Goal: Task Accomplishment & Management: Manage account settings

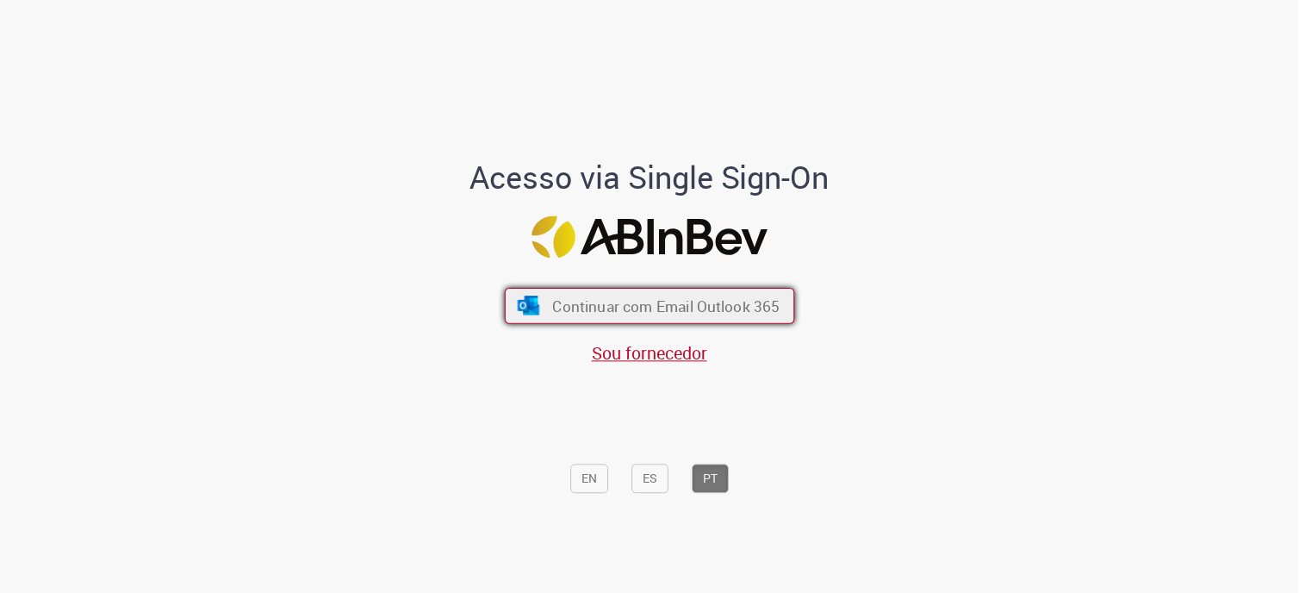
click at [678, 301] on span "Continuar com Email Outlook 365" at bounding box center [665, 305] width 227 height 20
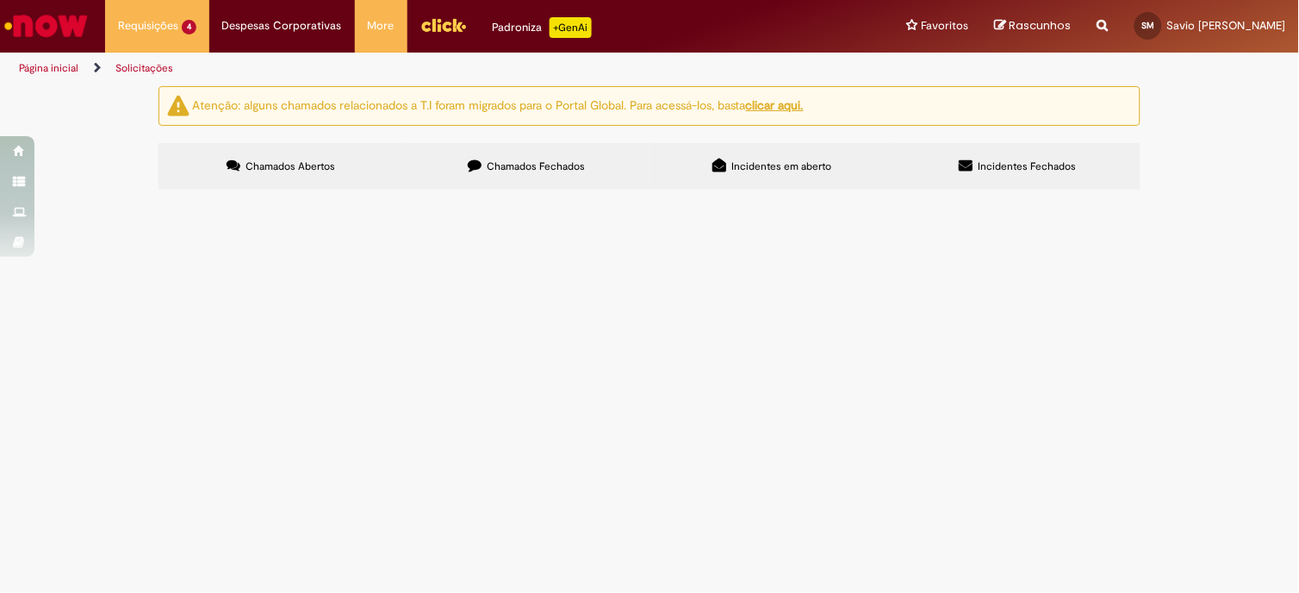
click at [0, 0] on span "Chamado solicitado pelo financeiro para desbloqueio R conforme anexo." at bounding box center [0, 0] width 0 height 0
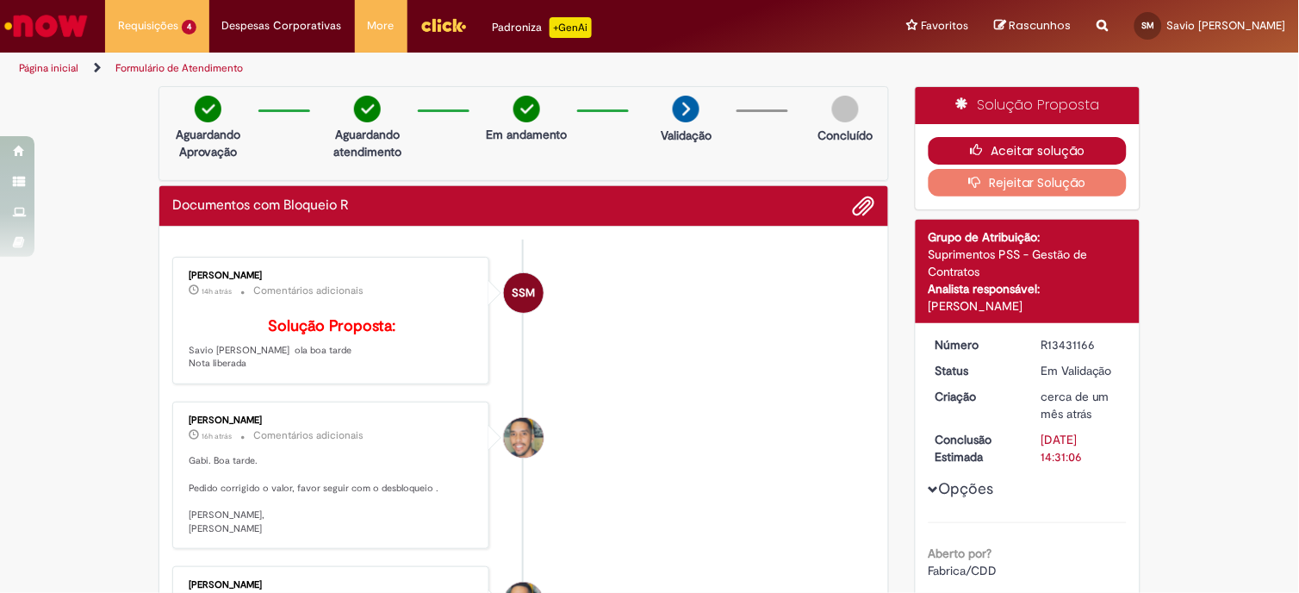
click at [1012, 145] on button "Aceitar solução" at bounding box center [1028, 151] width 199 height 28
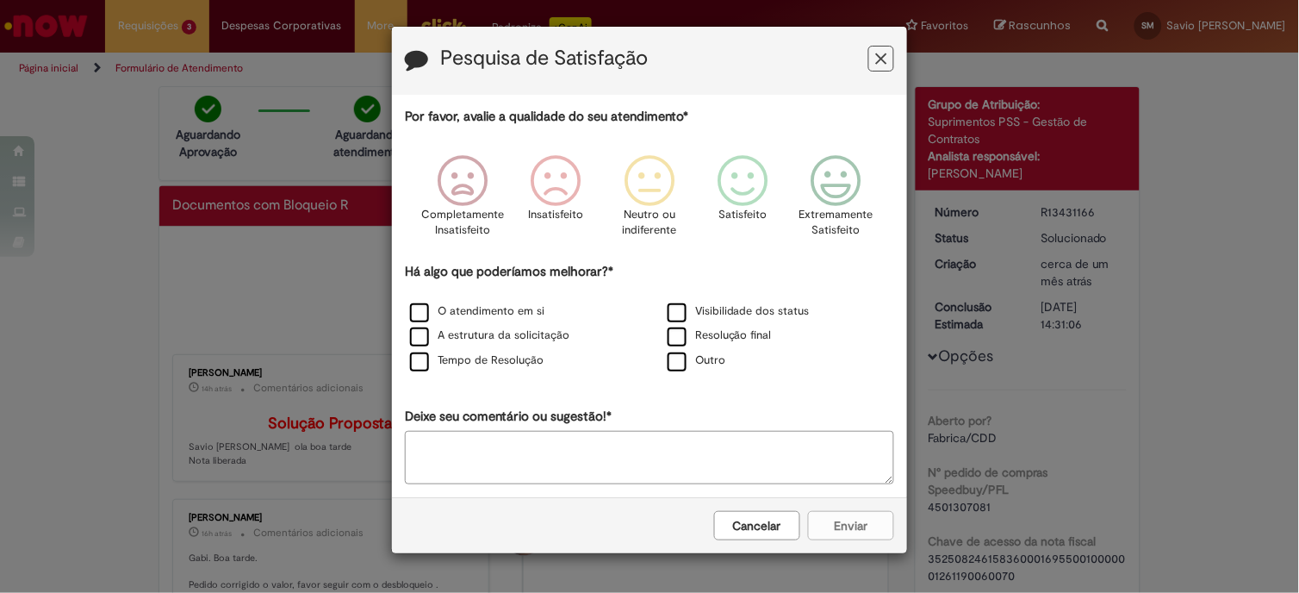
click at [885, 59] on icon "Feedback" at bounding box center [881, 59] width 11 height 18
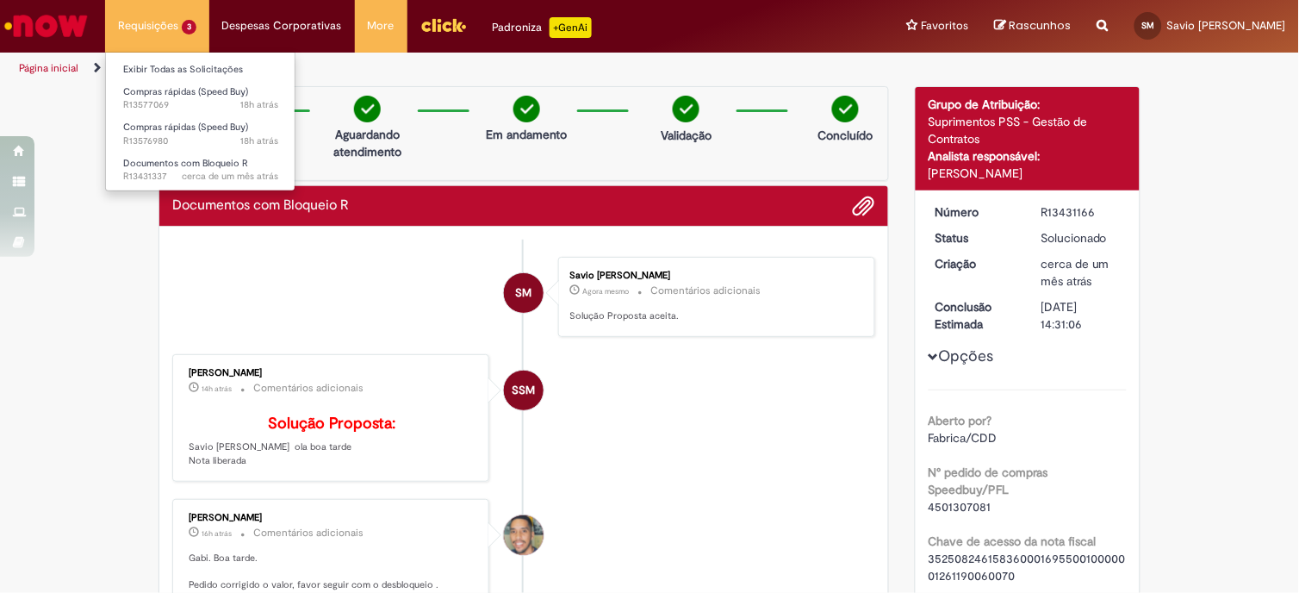
click at [141, 59] on li "Exibir Todas as Solicitações" at bounding box center [200, 68] width 189 height 22
click at [171, 69] on link "Exibir Todas as Solicitações" at bounding box center [200, 69] width 189 height 19
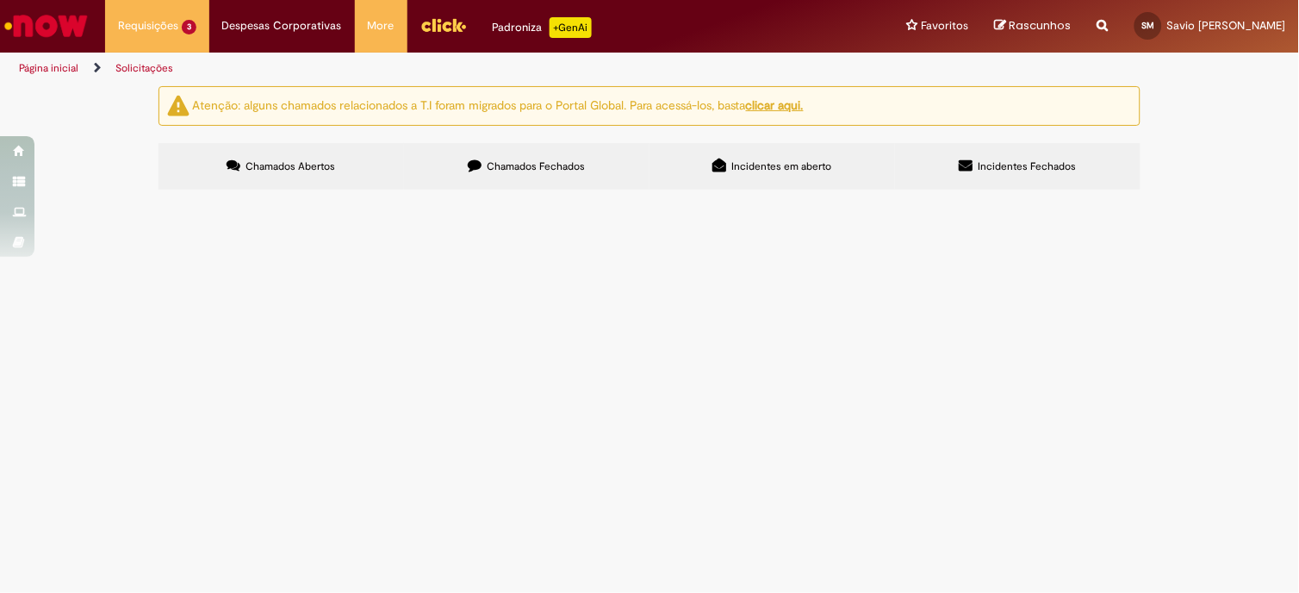
click at [0, 0] on span "Chamado solicitado pelo financeiro para desbloqueio R conforme anexo." at bounding box center [0, 0] width 0 height 0
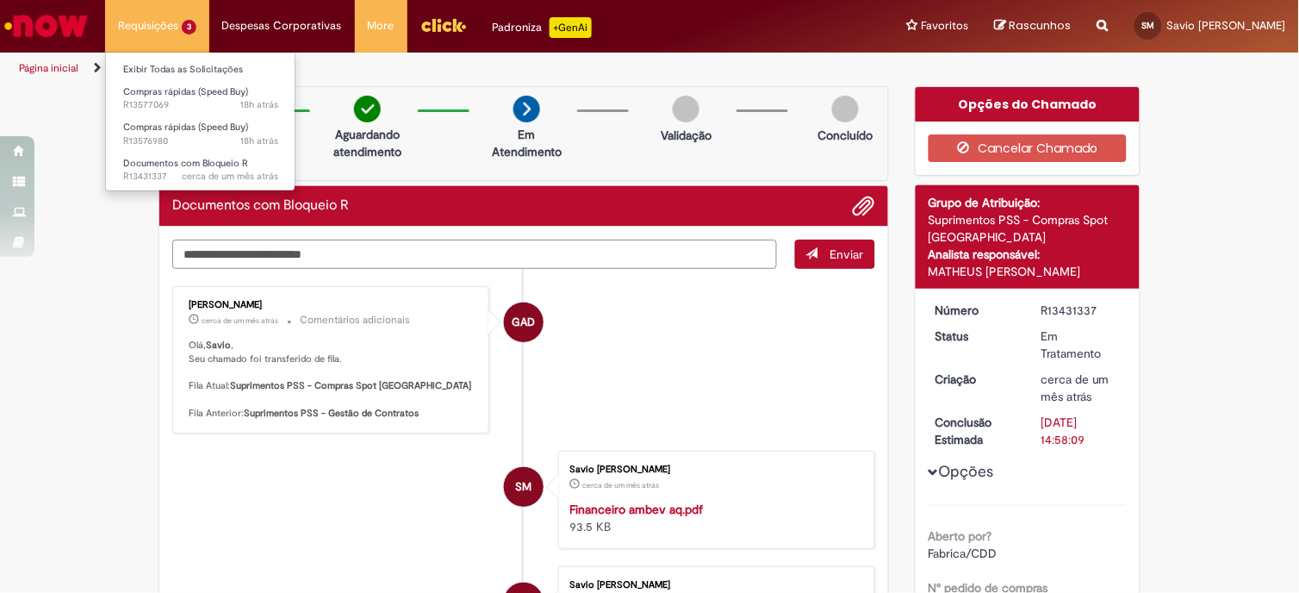
click at [179, 58] on li "Exibir Todas as Solicitações" at bounding box center [200, 68] width 189 height 22
click at [181, 65] on link "Exibir Todas as Solicitações" at bounding box center [200, 69] width 189 height 19
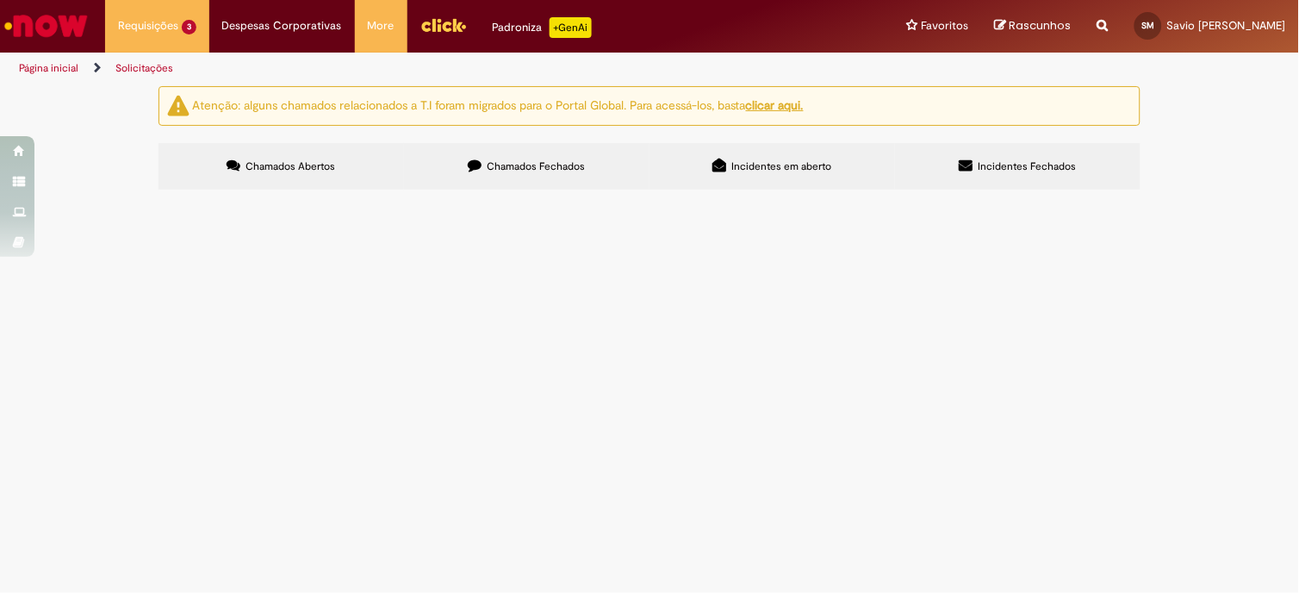
click at [497, 173] on label "Chamados Fechados" at bounding box center [526, 166] width 245 height 47
click at [304, 165] on span "Chamados Abertos" at bounding box center [291, 166] width 90 height 14
click at [0, 0] on span "100002579244-melhoria de co2 moduladora e redutora na adp,instalação de modulad…" at bounding box center [0, 0] width 0 height 0
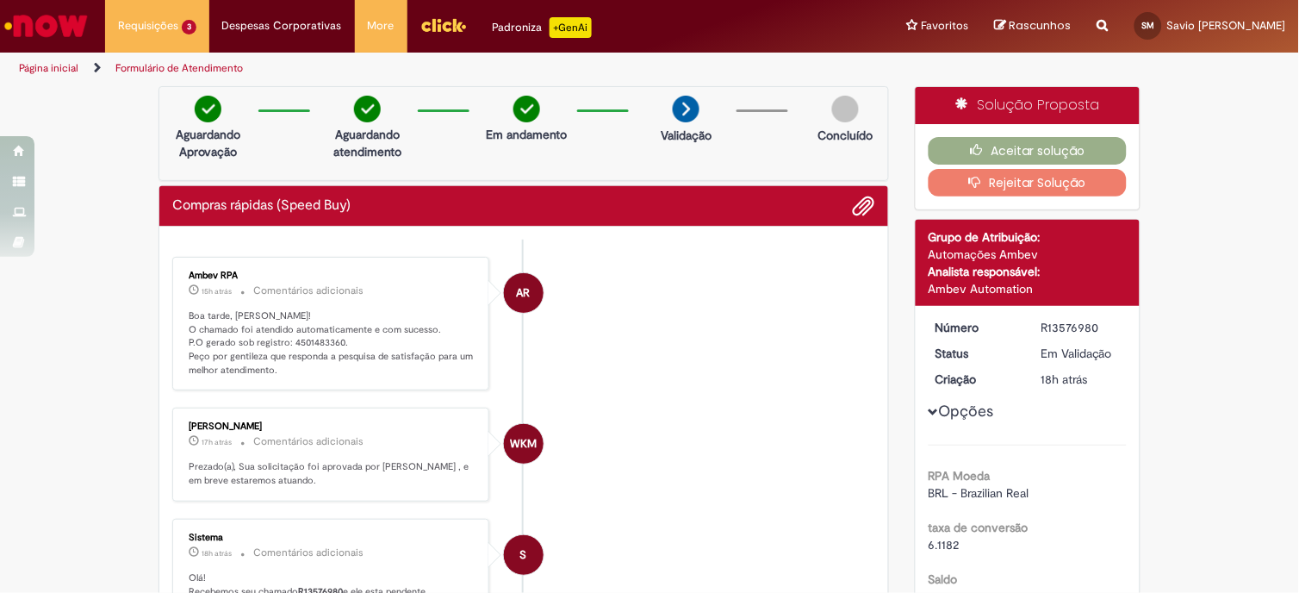
click at [332, 347] on p "Boa tarde, Savio! O chamado foi atendido automaticamente e com sucesso. P.O ger…" at bounding box center [332, 343] width 287 height 68
drag, startPoint x: 336, startPoint y: 343, endPoint x: 284, endPoint y: 337, distance: 52.0
click at [284, 337] on p "Boa tarde, Savio! O chamado foi atendido automaticamente e com sucesso. P.O ger…" at bounding box center [332, 343] width 287 height 68
copy p "4501483360"
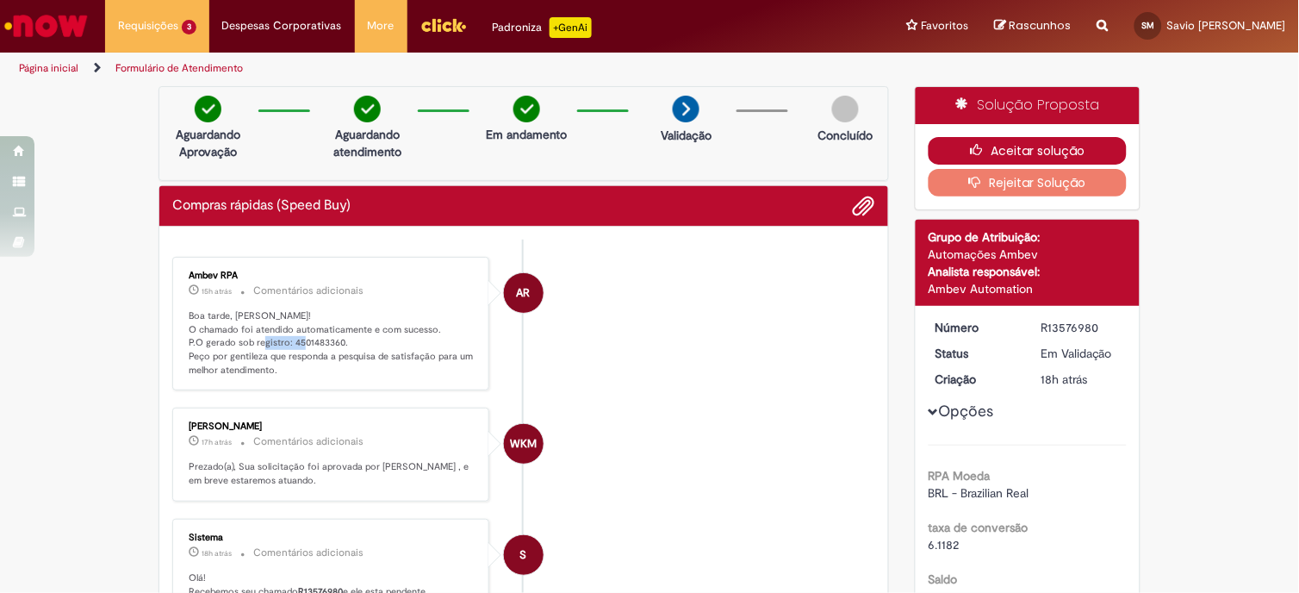
click at [991, 148] on button "Aceitar solução" at bounding box center [1028, 151] width 199 height 28
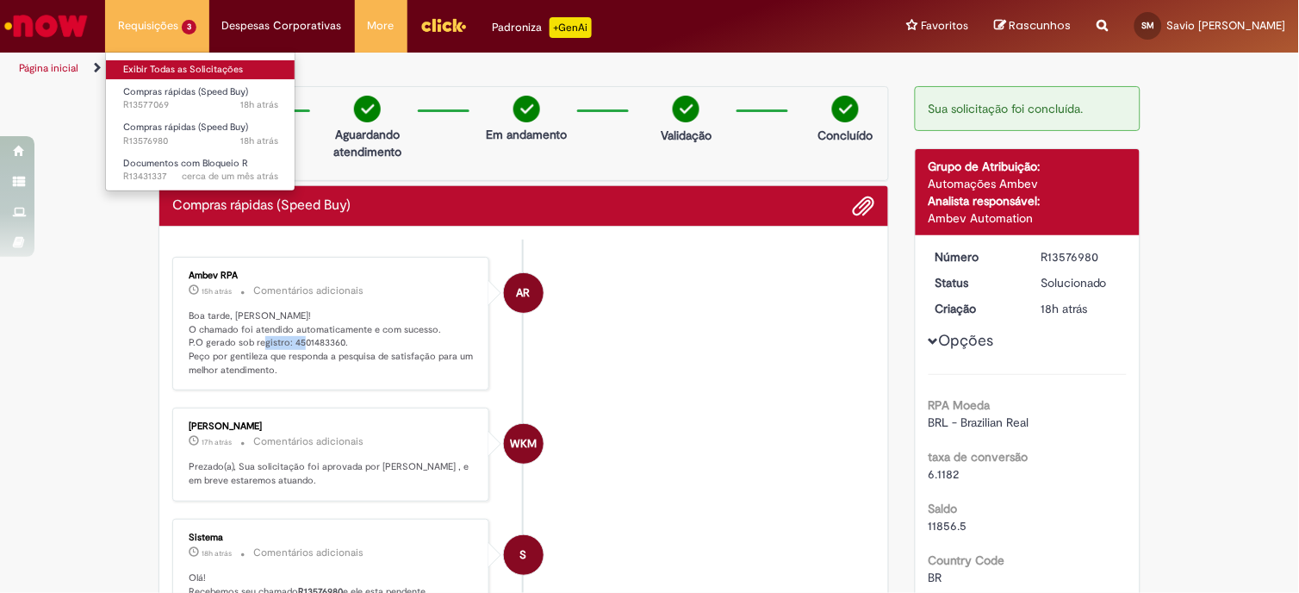
click at [189, 66] on link "Exibir Todas as Solicitações" at bounding box center [200, 69] width 189 height 19
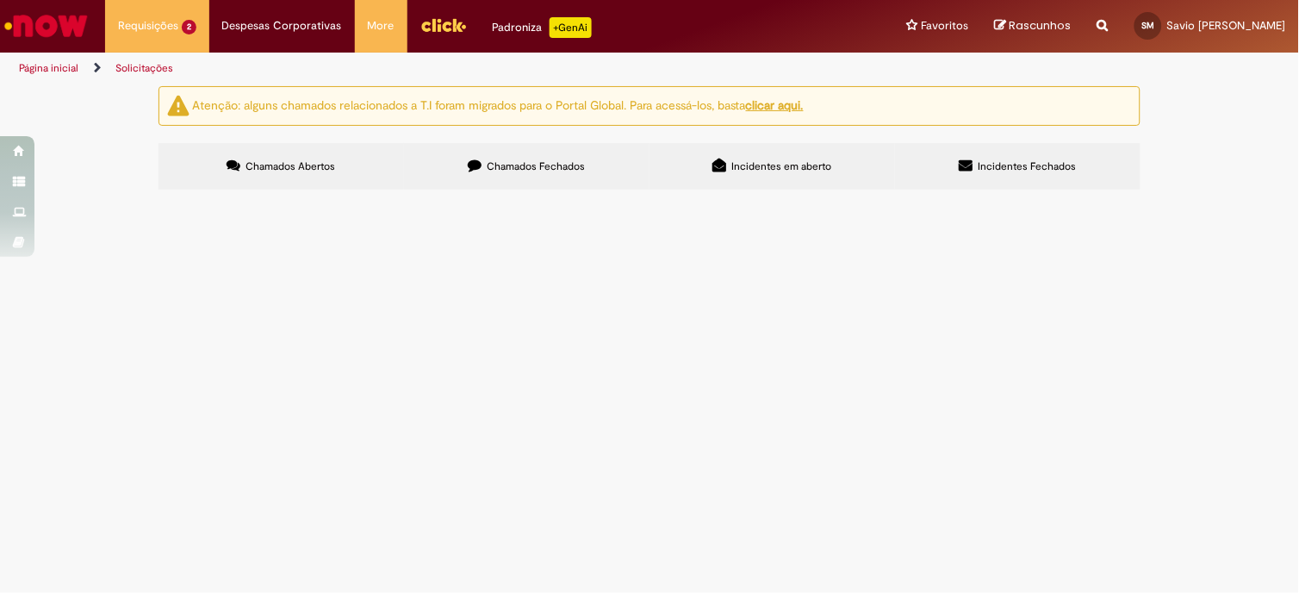
click at [600, 175] on label "Chamados Fechados" at bounding box center [526, 166] width 245 height 47
click at [315, 168] on span "Chamados Abertos" at bounding box center [291, 166] width 90 height 14
drag, startPoint x: 315, startPoint y: 168, endPoint x: 243, endPoint y: 143, distance: 76.5
click at [243, 143] on label "Chamados Abertos" at bounding box center [280, 166] width 245 height 47
